Goal: Transaction & Acquisition: Book appointment/travel/reservation

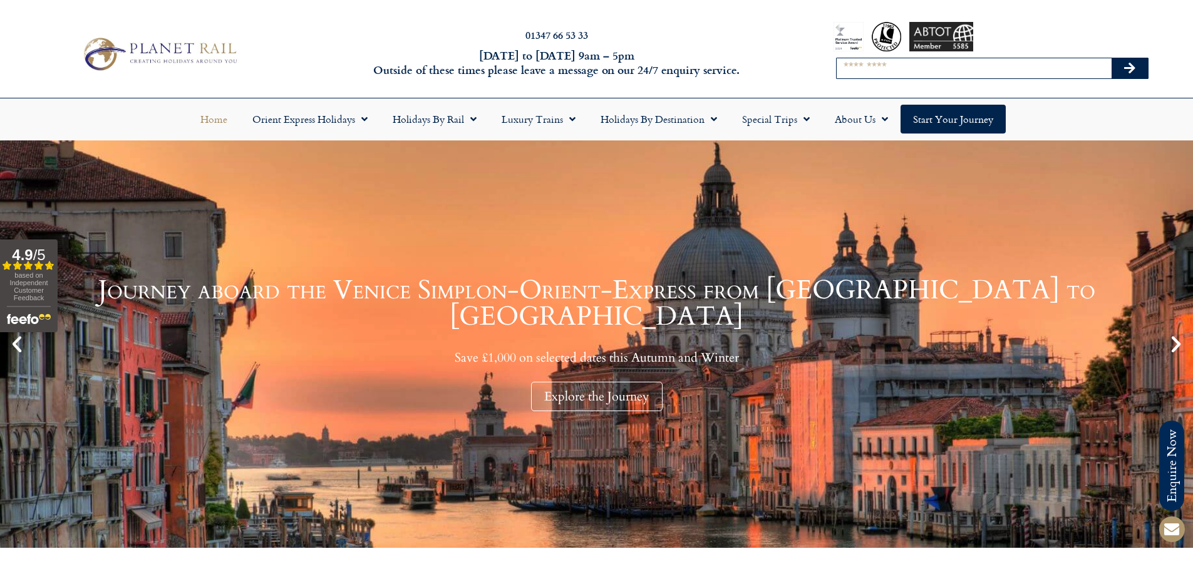
click at [883, 69] on input "Search" at bounding box center [974, 68] width 275 height 20
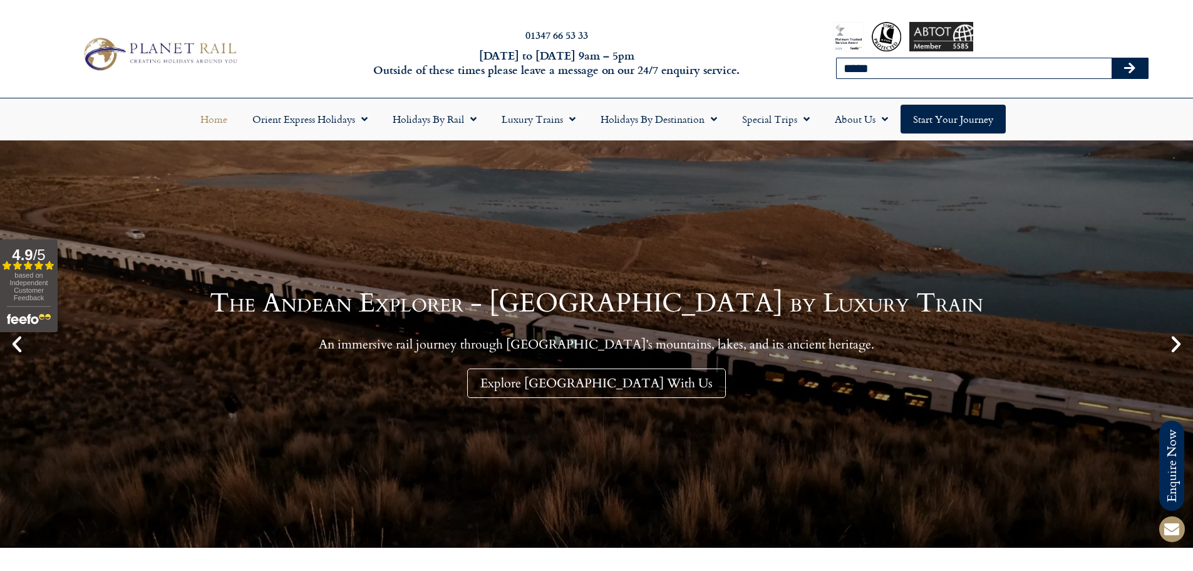
type input "**********"
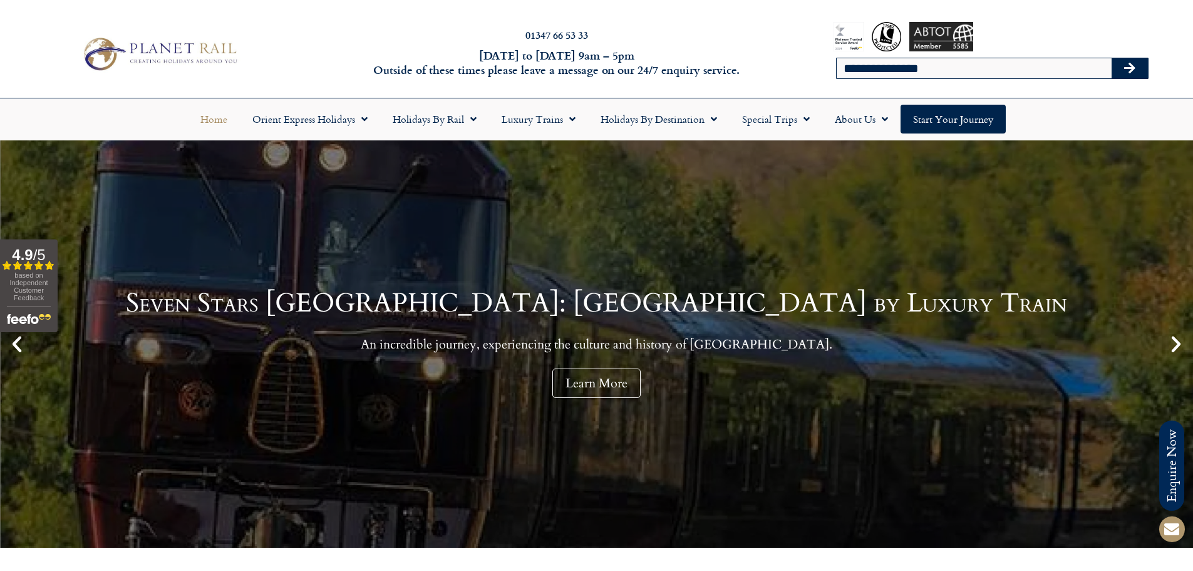
click at [1137, 74] on button "Search" at bounding box center [1130, 68] width 36 height 20
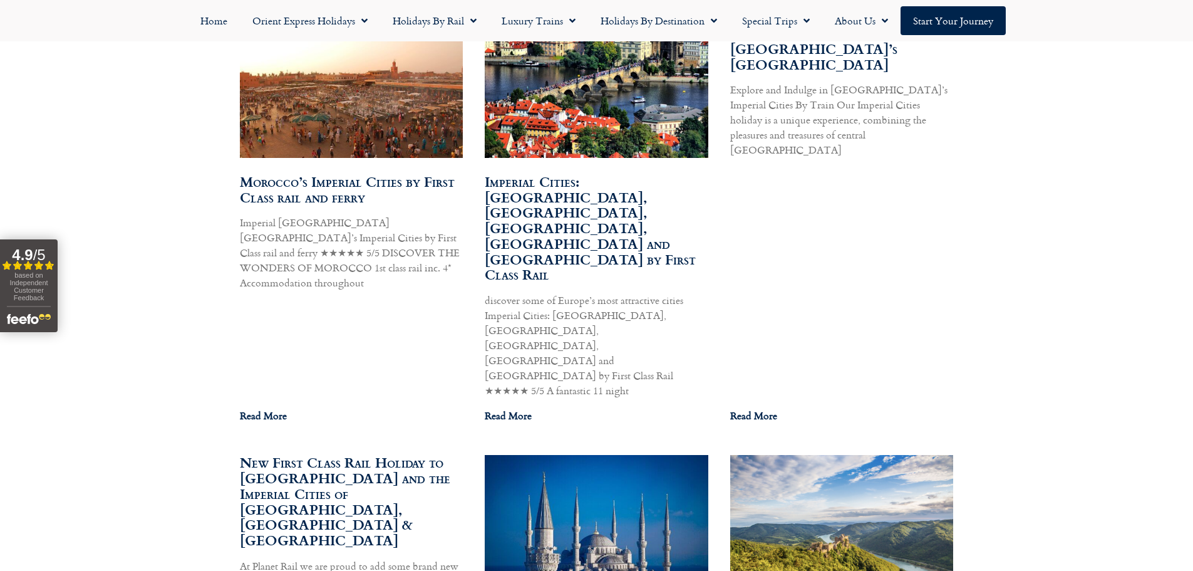
scroll to position [814, 0]
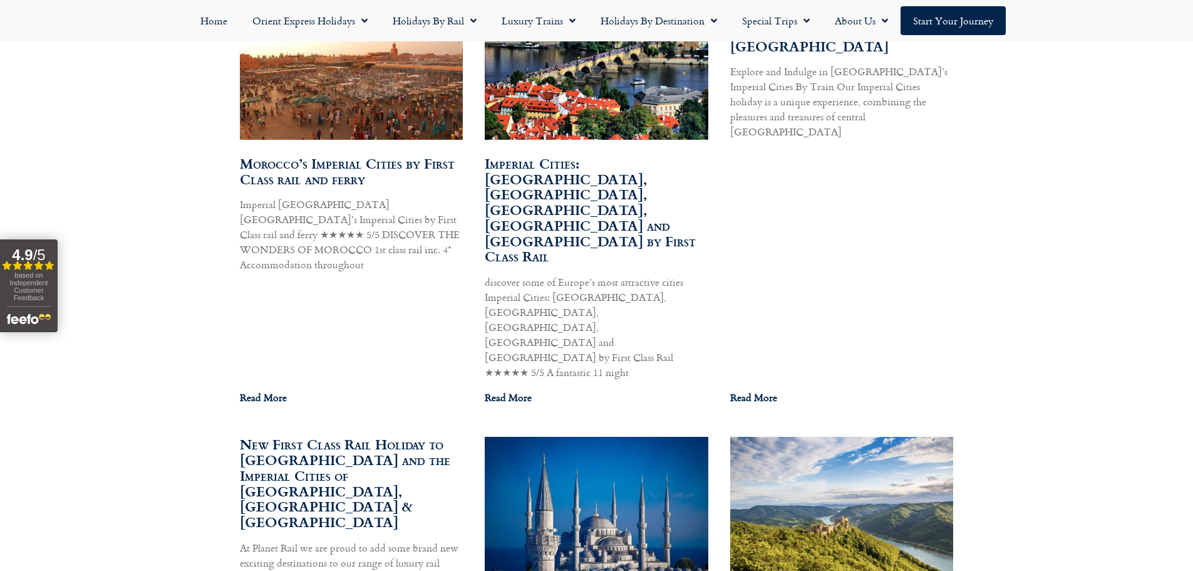
click at [566, 176] on link "Imperial Cities: Berlin, Prague, Budapest, Vienna and Nuremberg by First Class …" at bounding box center [590, 210] width 211 height 114
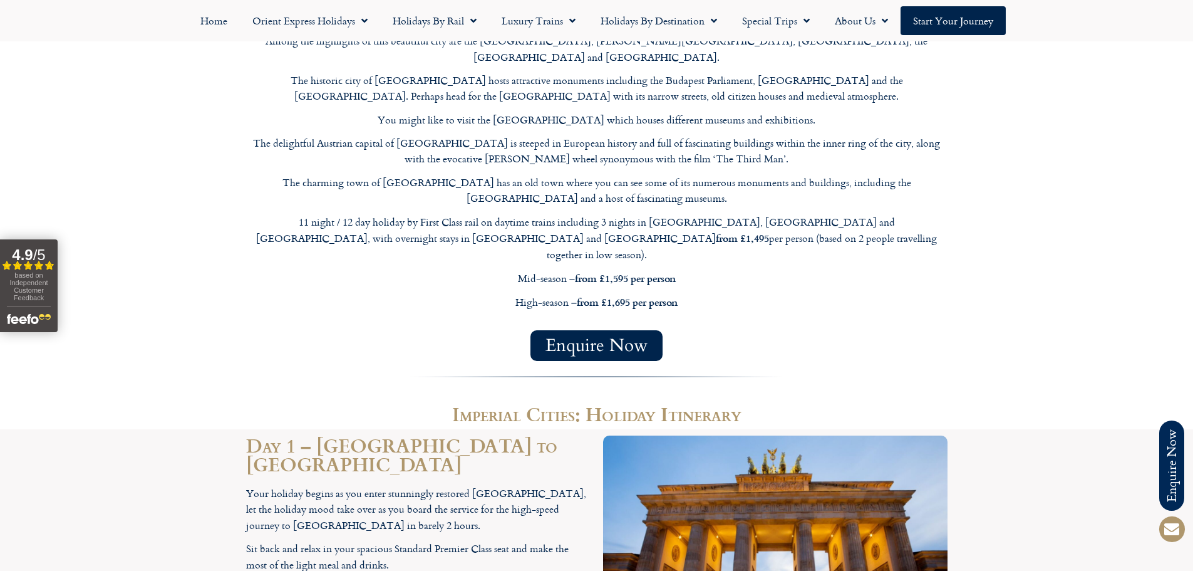
scroll to position [1503, 0]
